Goal: Task Accomplishment & Management: Manage account settings

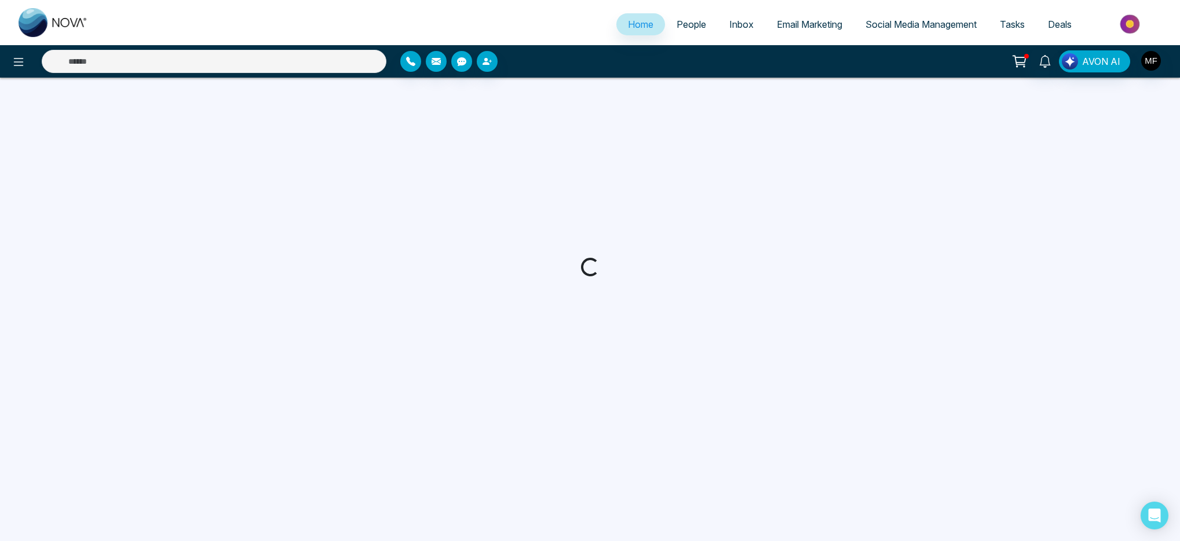
select select "*"
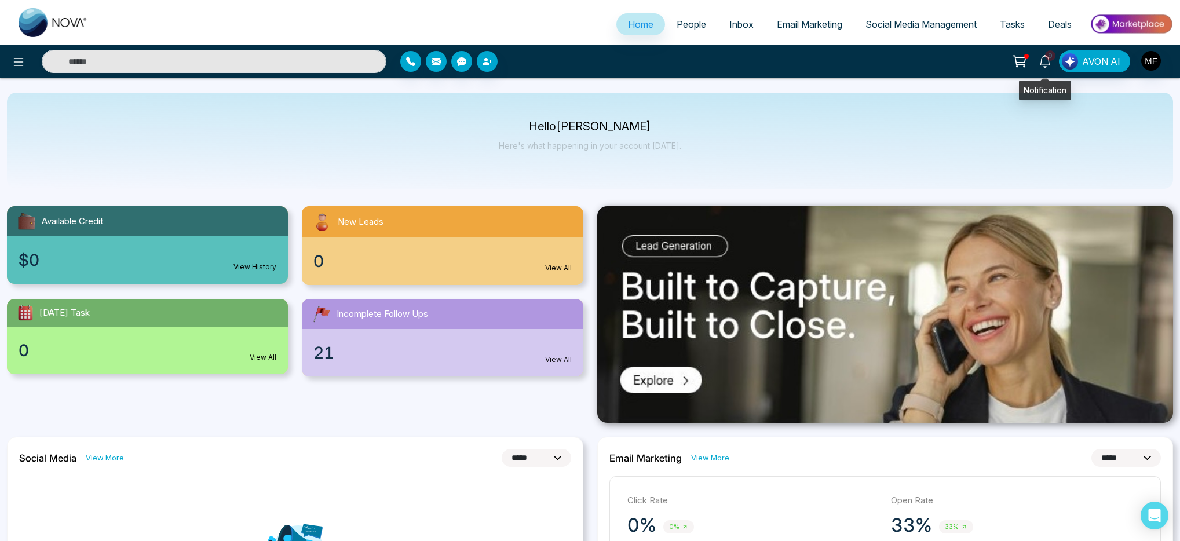
click at [1046, 61] on icon at bounding box center [1045, 61] width 13 height 13
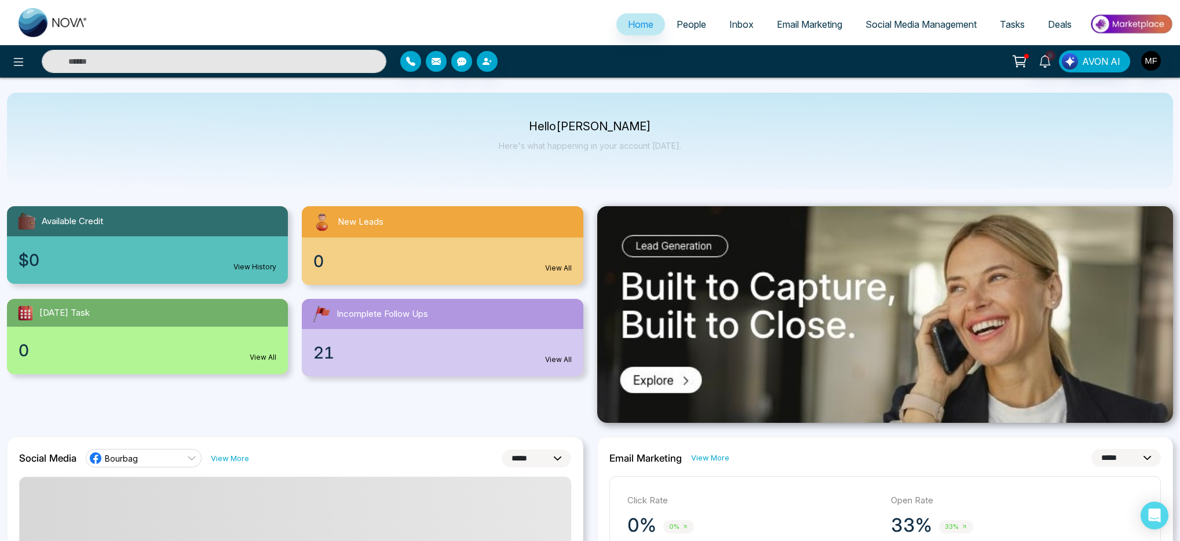
click at [692, 173] on div "Hello Marwen Ferchichi Here's what happening in your account today." at bounding box center [590, 141] width 1166 height 96
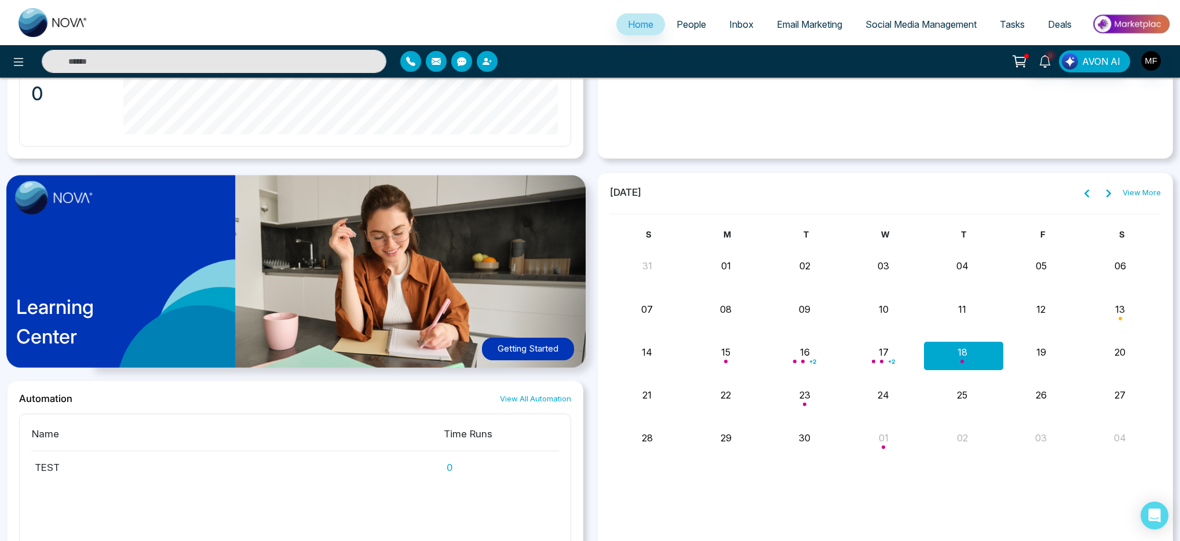
scroll to position [827, 0]
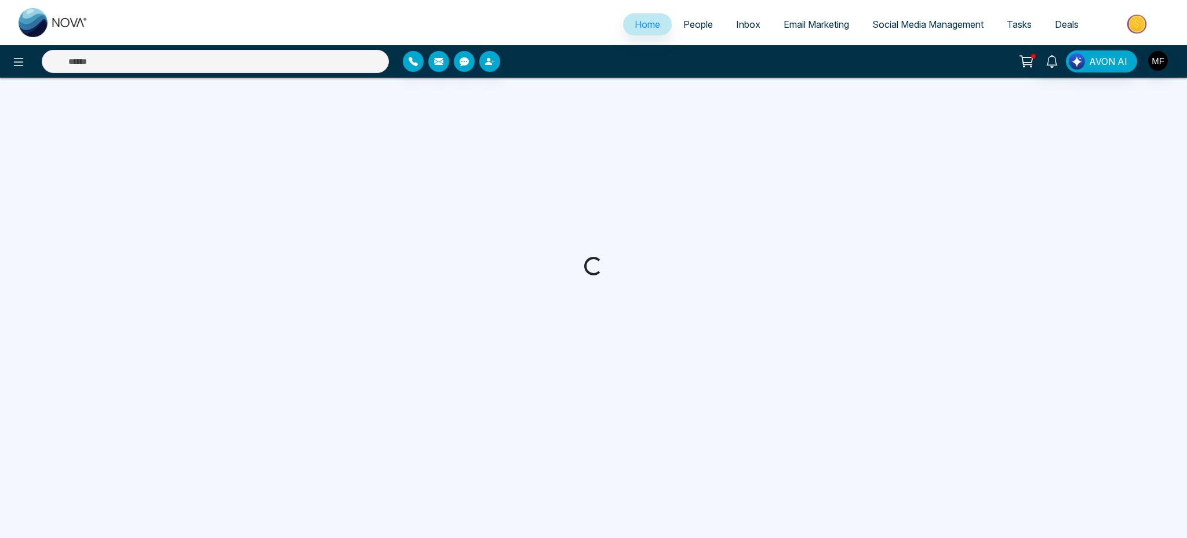
select select "*"
